Goal: Obtain resource: Download file/media

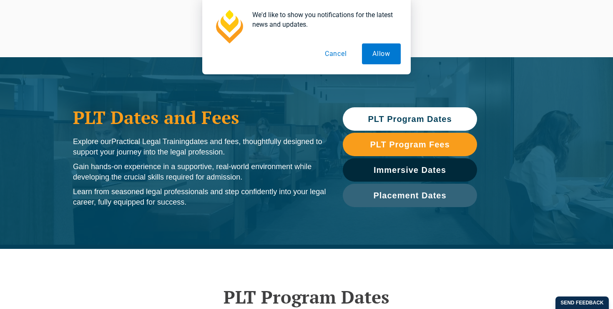
scroll to position [12, 0]
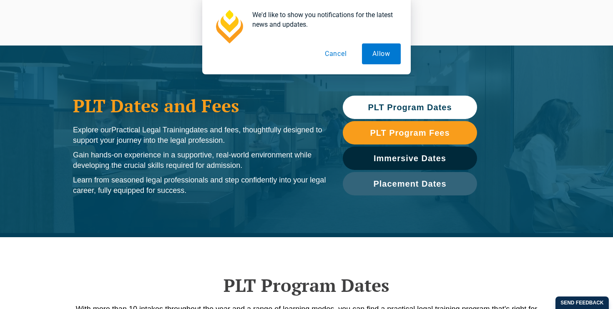
click at [380, 111] on span "PLT Program Dates" at bounding box center [410, 107] width 84 height 8
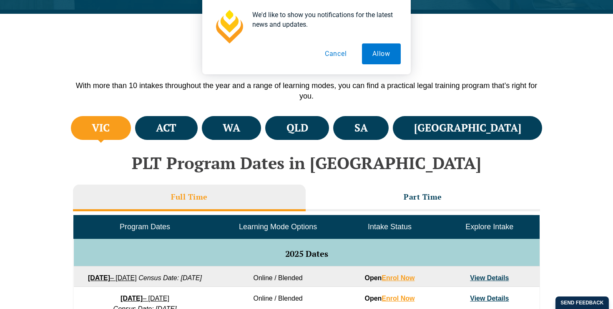
scroll to position [249, 0]
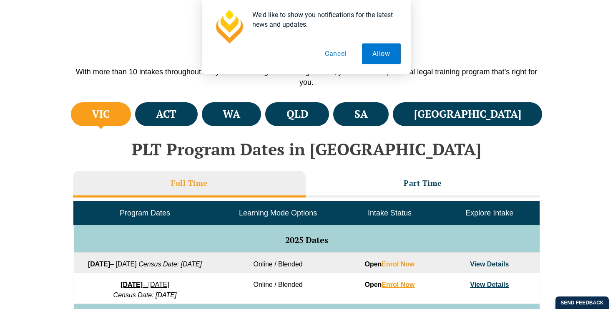
click at [340, 53] on button "Cancel" at bounding box center [336, 53] width 43 height 21
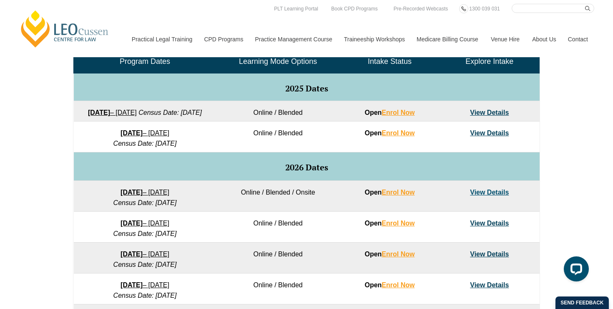
scroll to position [375, 0]
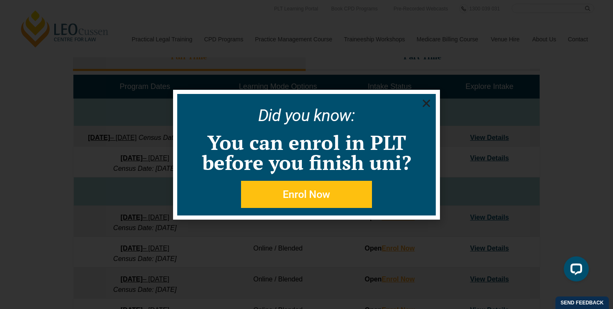
click html
click at [429, 105] on use "Close" at bounding box center [427, 103] width 8 height 8
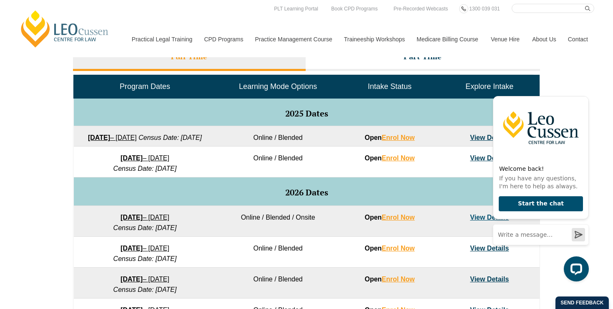
click at [479, 161] on link "View Details" at bounding box center [489, 157] width 39 height 7
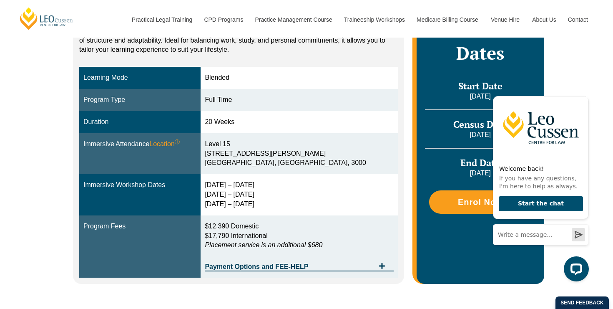
scroll to position [202, 0]
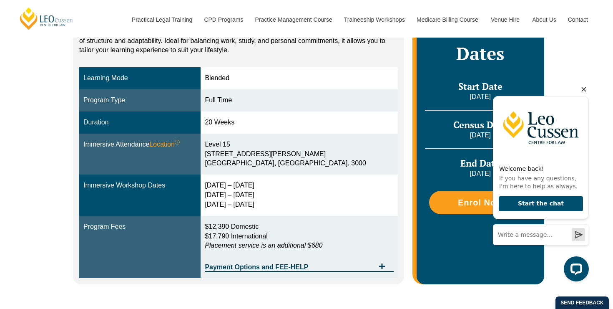
click at [587, 89] on icon "Hide greeting" at bounding box center [584, 89] width 10 height 10
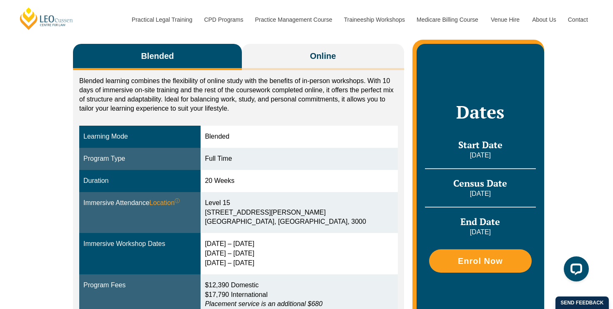
scroll to position [149, 0]
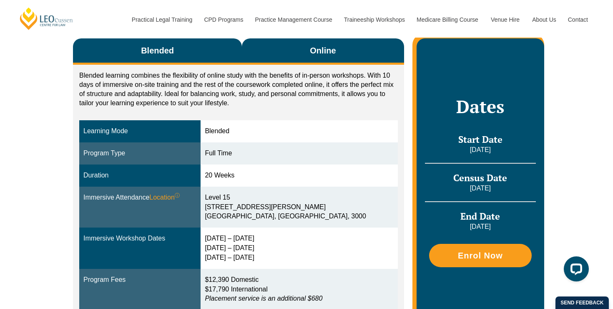
click at [305, 48] on button "Online" at bounding box center [323, 51] width 162 height 26
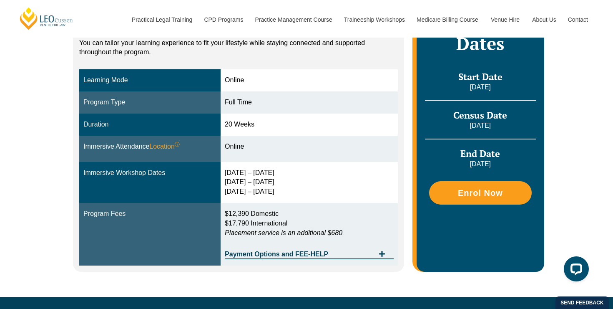
scroll to position [207, 0]
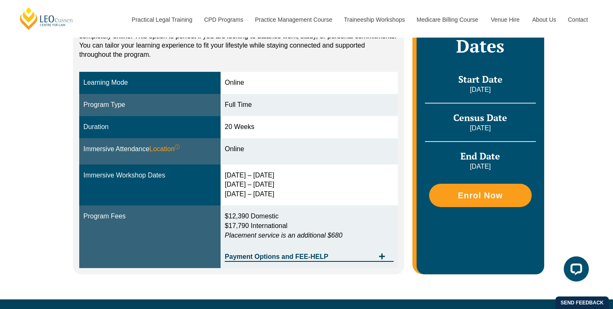
drag, startPoint x: 228, startPoint y: 80, endPoint x: 266, endPoint y: 79, distance: 38.0
click at [266, 80] on div "Online" at bounding box center [309, 83] width 169 height 10
click at [266, 79] on div "Online" at bounding box center [309, 83] width 169 height 10
click at [332, 258] on span "Payment Options and FEE-HELP" at bounding box center [300, 256] width 150 height 7
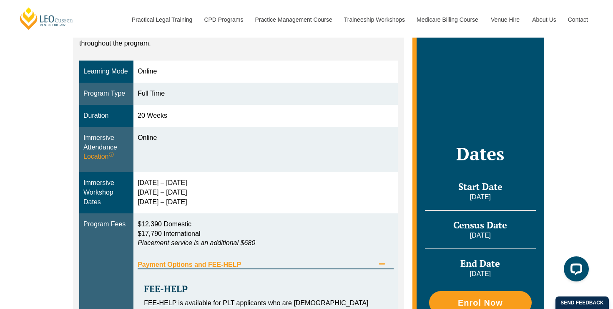
scroll to position [218, 0]
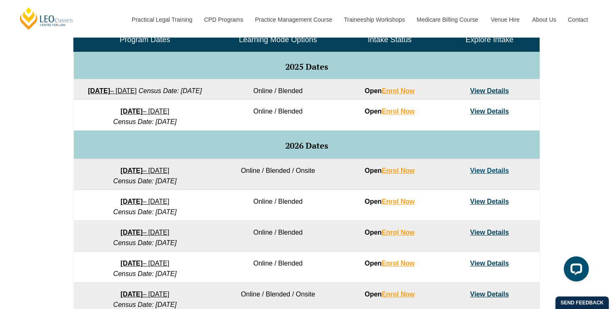
scroll to position [435, 0]
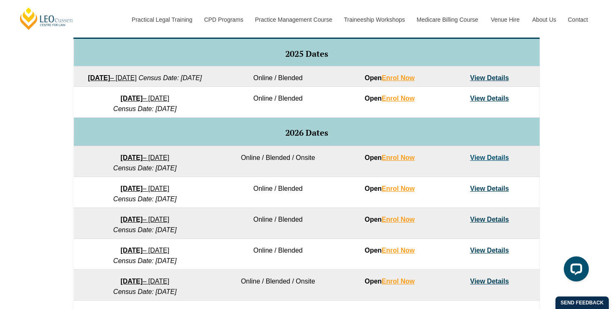
click at [492, 102] on link "View Details" at bounding box center [489, 98] width 39 height 7
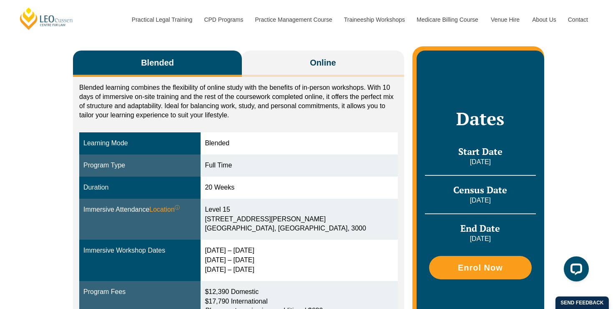
scroll to position [125, 0]
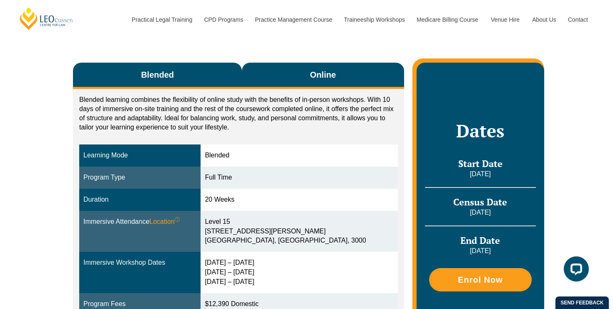
click at [308, 77] on button "Online" at bounding box center [323, 76] width 162 height 26
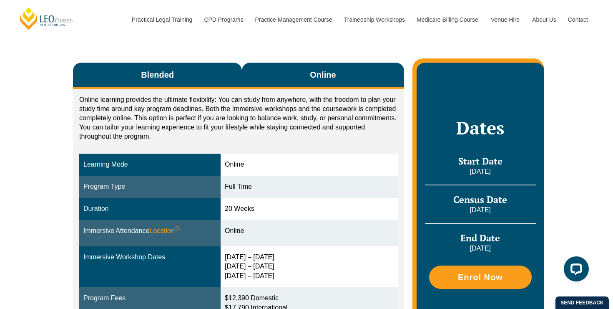
click at [203, 68] on button "Blended" at bounding box center [157, 76] width 169 height 26
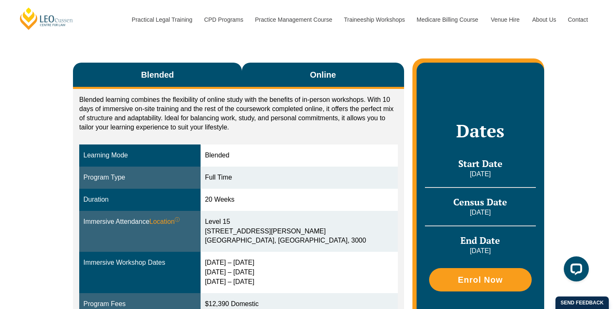
click at [271, 64] on button "Online" at bounding box center [323, 76] width 162 height 26
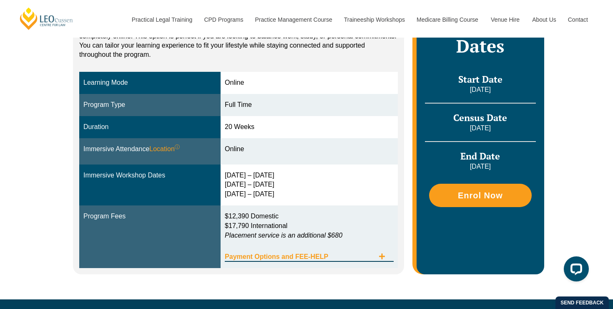
scroll to position [203, 0]
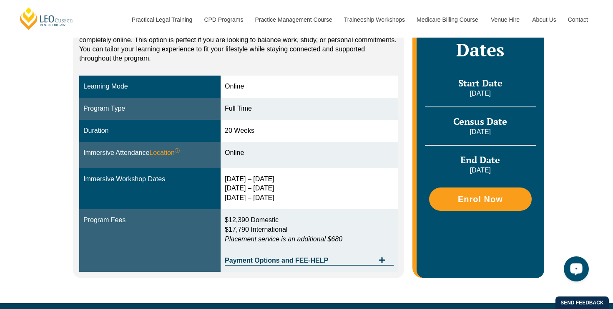
click at [584, 269] on button "Open LiveChat chat widget" at bounding box center [576, 268] width 25 height 25
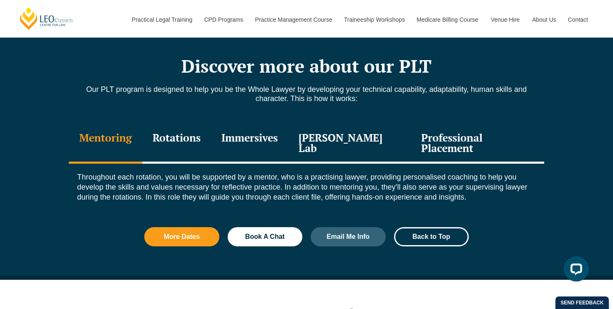
scroll to position [918, 0]
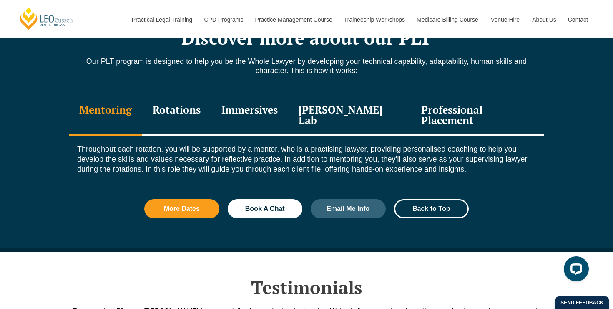
click at [206, 113] on div "Rotations" at bounding box center [176, 116] width 69 height 40
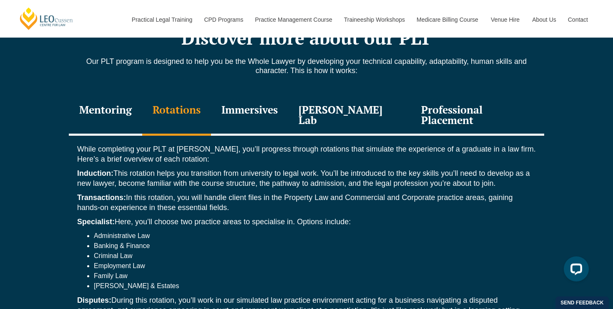
click at [257, 107] on div "Immersives" at bounding box center [249, 116] width 77 height 40
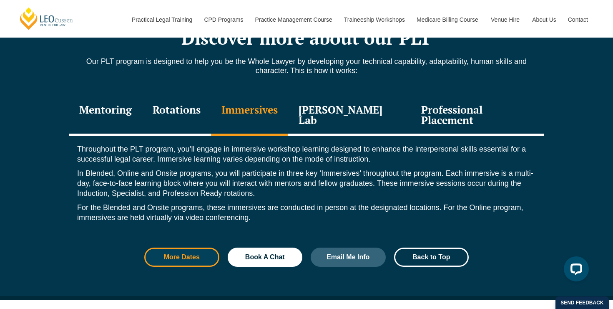
click at [195, 254] on span "More Dates" at bounding box center [182, 257] width 36 height 7
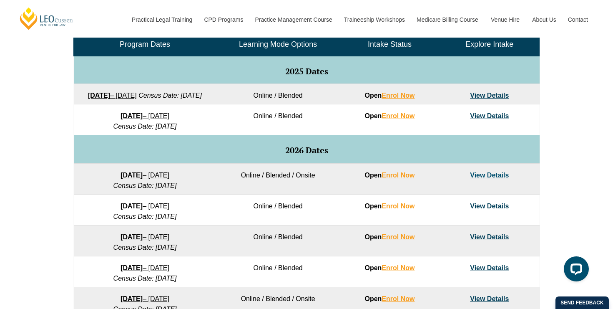
scroll to position [425, 0]
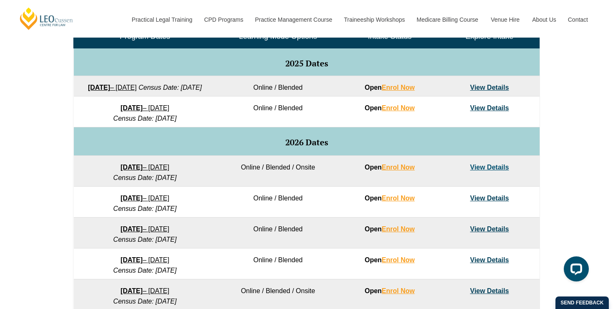
click at [489, 111] on link "View Details" at bounding box center [489, 107] width 39 height 7
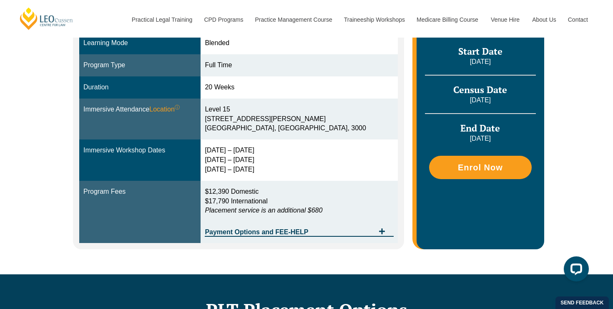
scroll to position [166, 0]
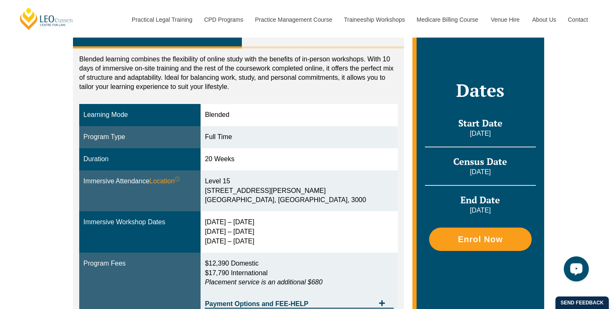
drag, startPoint x: 565, startPoint y: 278, endPoint x: 576, endPoint y: 275, distance: 11.9
click at [576, 275] on div "Open LiveChat chat widget" at bounding box center [577, 268] width 14 height 14
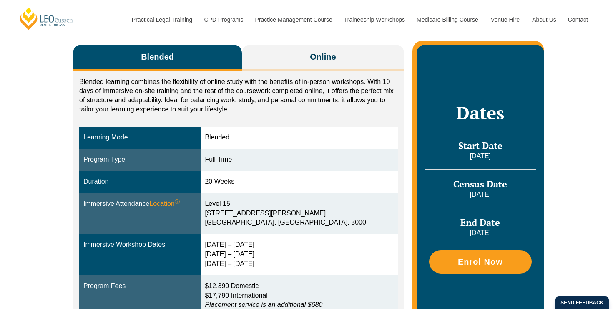
scroll to position [140, 0]
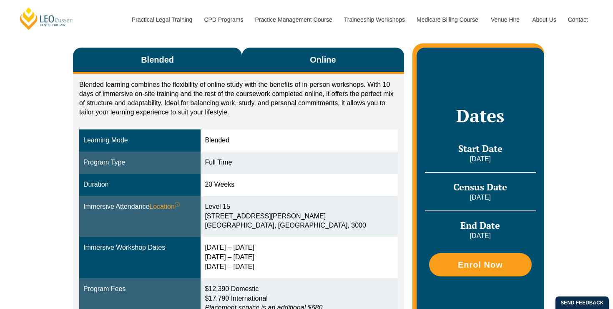
click at [330, 63] on span "Online" at bounding box center [323, 60] width 26 height 12
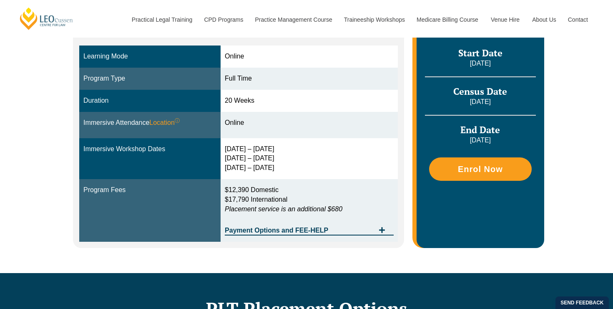
scroll to position [233, 0]
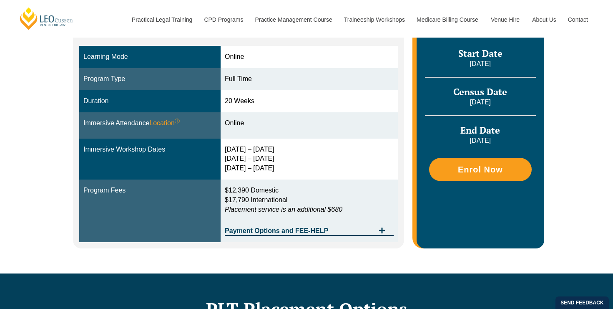
click at [364, 260] on div "Blended Online Blended learning combines the flexibility of online study with t…" at bounding box center [307, 97] width 476 height 351
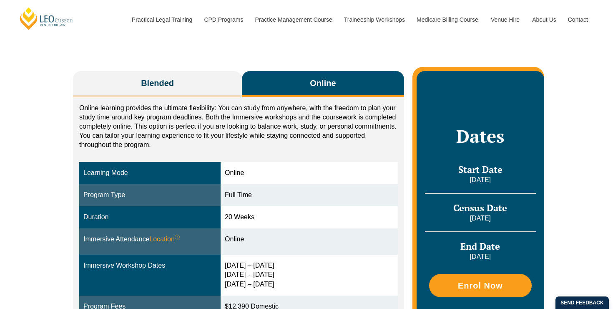
scroll to position [208, 0]
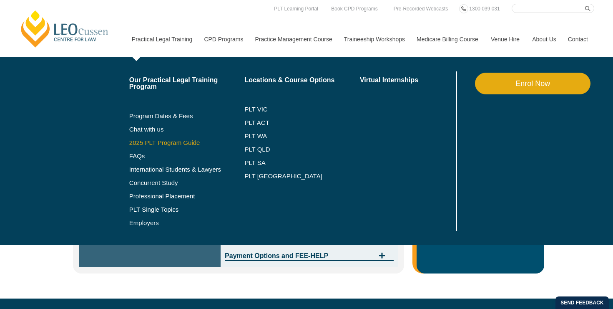
click at [174, 146] on link "2025 PLT Program Guide" at bounding box center [176, 142] width 95 height 7
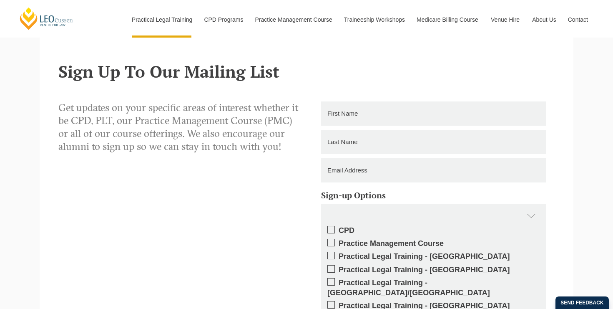
scroll to position [621, 0]
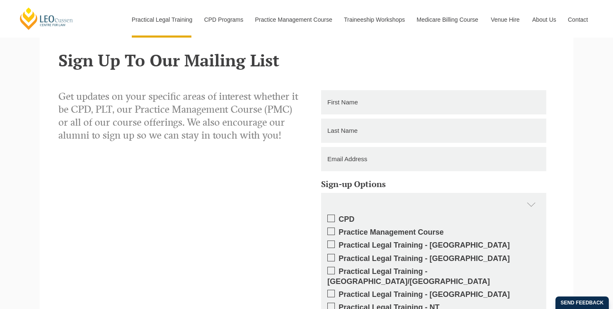
click at [349, 108] on input "text" at bounding box center [433, 102] width 225 height 24
type input "Jade"
type input "Lim"
type input "jadelim777@gmail.com"
type input "0406029774"
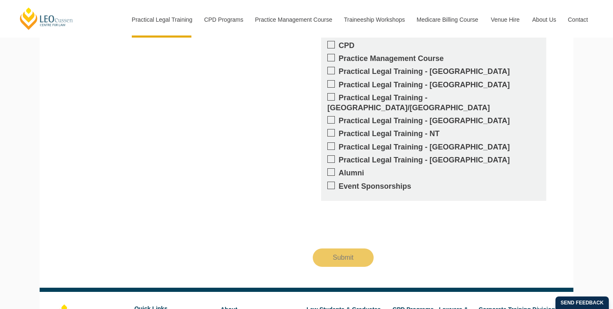
click at [332, 73] on span at bounding box center [332, 71] width 8 height 8
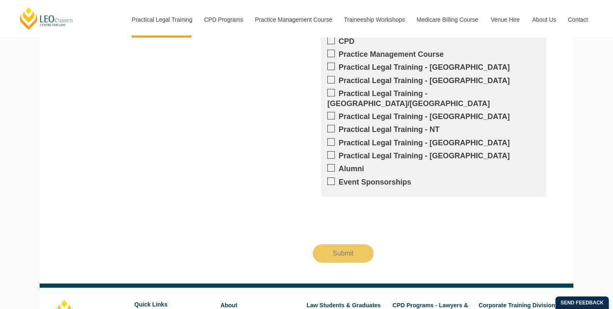
click at [331, 71] on label "Practical Legal Training - VIC" at bounding box center [434, 68] width 213 height 10
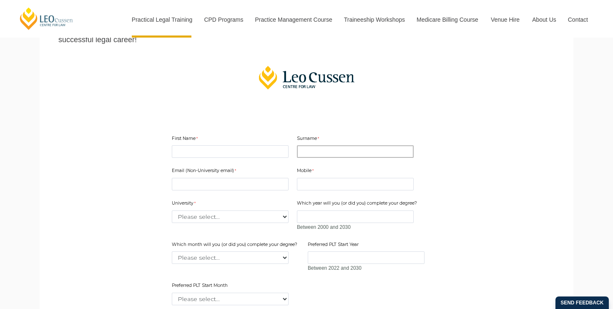
scroll to position [171, 0]
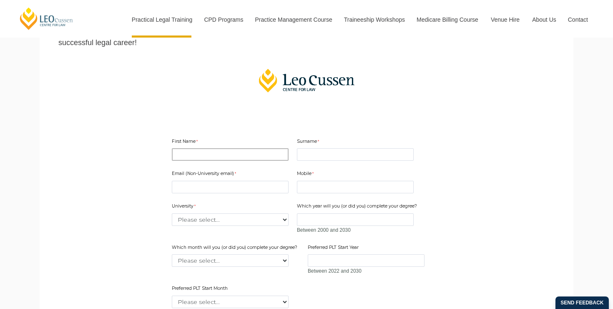
click at [258, 153] on input "First Name" at bounding box center [230, 154] width 117 height 13
type input "Jade"
type input "Lim"
type input "jadelim777@gmail.com"
type input "0406029774"
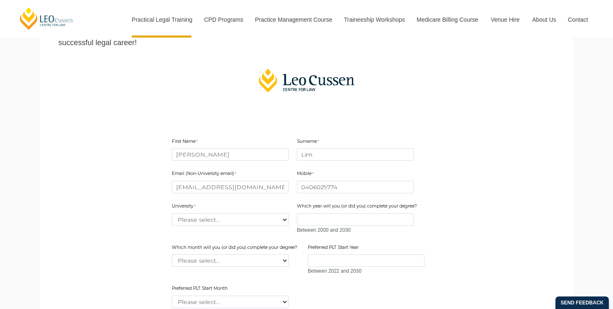
click at [263, 225] on div "University Please select... Australian Catholic University Australian National …" at bounding box center [231, 214] width 124 height 26
click at [265, 219] on select "Please select... Australian Catholic University Australian National University …" at bounding box center [230, 219] width 117 height 13
select select "tfa_2194"
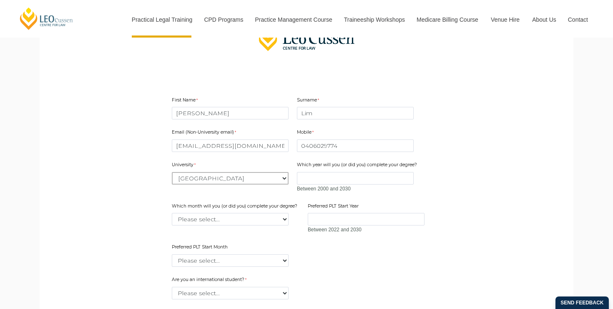
scroll to position [221, 0]
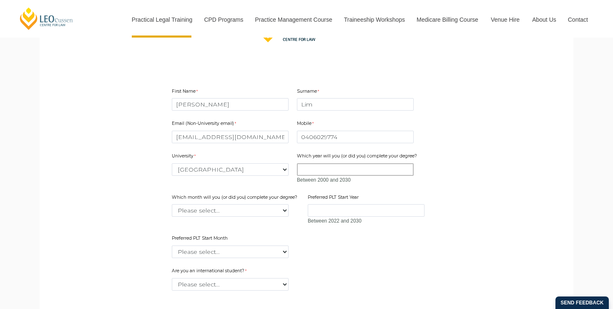
click at [336, 170] on input "Which year will you (or did you) complete your degree?" at bounding box center [355, 169] width 117 height 13
type input "2026"
click at [280, 207] on select "Please select... January February March April May June July August September Oc…" at bounding box center [230, 210] width 117 height 13
select select "tfa_2223"
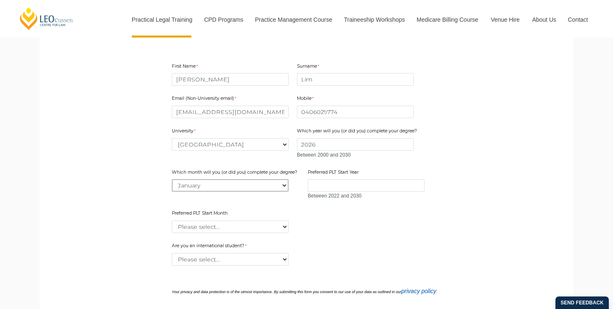
scroll to position [251, 0]
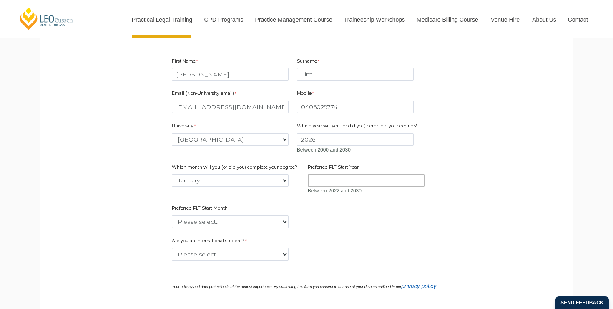
click at [348, 184] on input "Preferred PLT Start Year" at bounding box center [366, 180] width 117 height 13
type input "2026"
click at [272, 219] on select "Please select... January February March April May June July August September Oc…" at bounding box center [230, 221] width 117 height 13
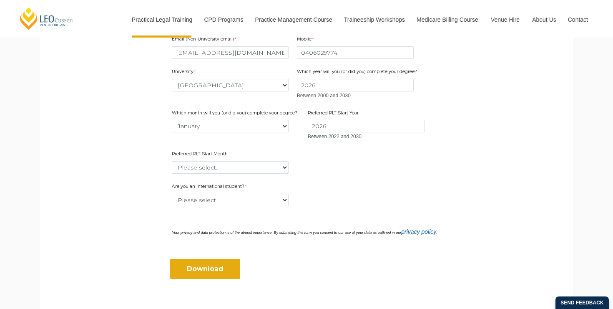
scroll to position [323, 0]
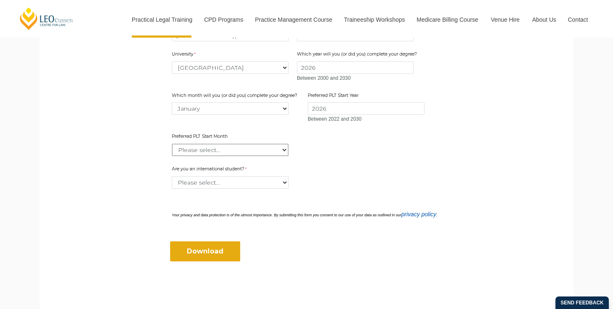
click at [261, 151] on select "Please select... January February March April May June July August September Oc…" at bounding box center [230, 150] width 117 height 13
select select "tfa_2378"
click at [275, 180] on select "Please select... Yes No" at bounding box center [230, 182] width 117 height 13
select select "tfa_60"
click at [217, 260] on input "Download" at bounding box center [205, 251] width 70 height 20
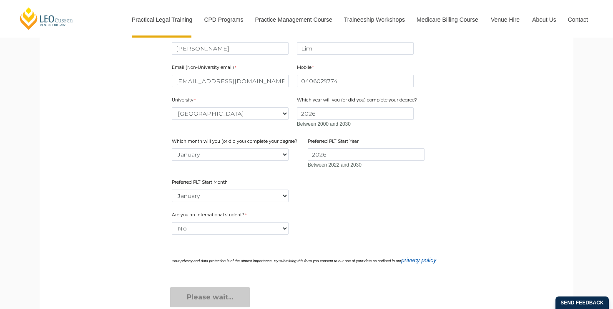
scroll to position [234, 0]
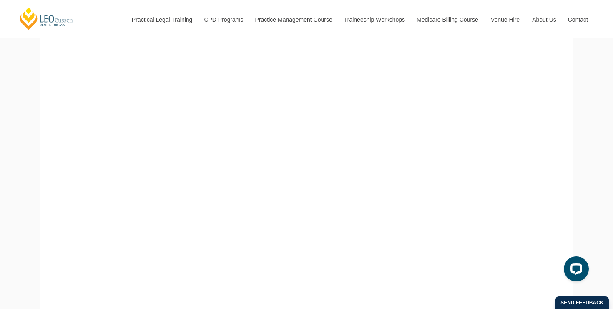
scroll to position [169, 0]
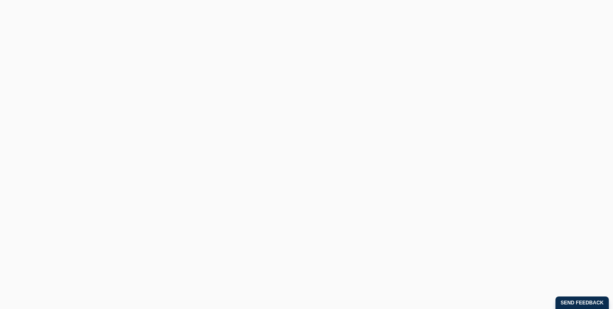
select select "tfa_2194"
select select "tfa_2223"
select select "tfa_2378"
select select "tfa_60"
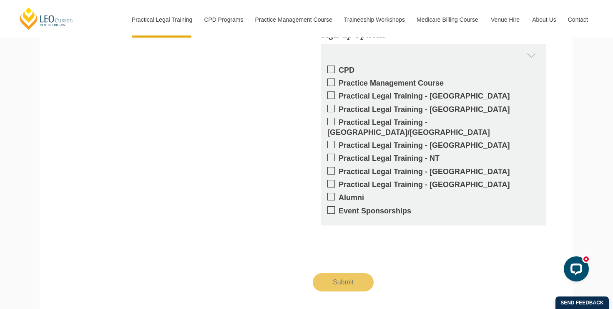
scroll to position [552, 0]
